Goal: Check status

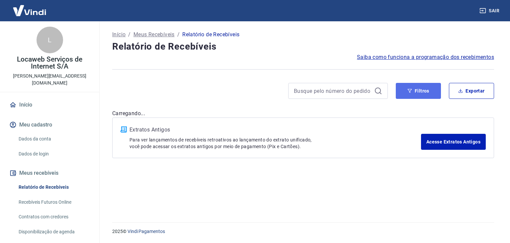
click at [424, 89] on button "Filtros" at bounding box center [418, 91] width 45 height 16
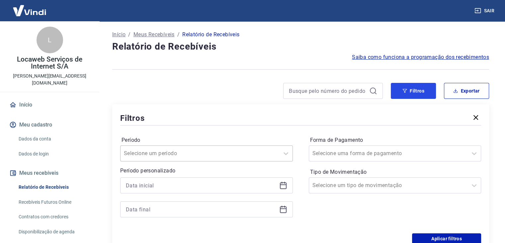
scroll to position [99, 0]
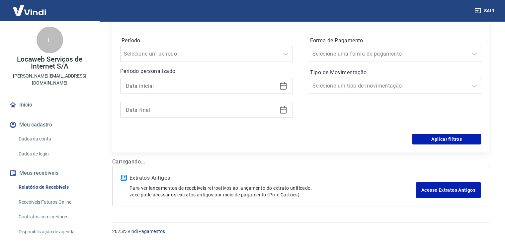
click at [280, 90] on div at bounding box center [206, 86] width 173 height 16
click at [283, 87] on icon at bounding box center [283, 86] width 8 height 8
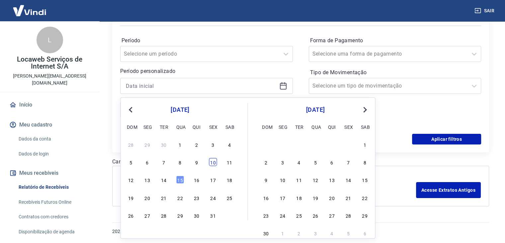
click at [212, 161] on div "10" at bounding box center [213, 162] width 8 height 8
type input "[DATE]"
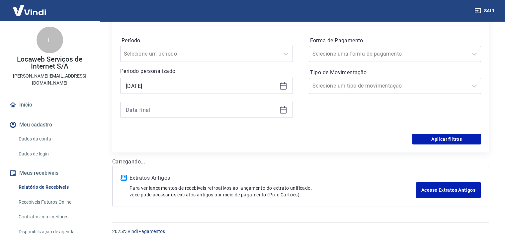
click at [282, 113] on icon at bounding box center [283, 110] width 7 height 7
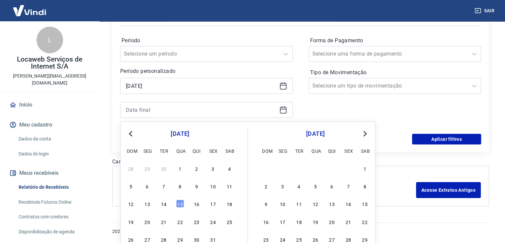
click at [357, 106] on div "Forma de Pagamento Selecione uma forma de pagamento Tipo de Movimentação Seleci…" at bounding box center [395, 80] width 173 height 90
